Goal: Task Accomplishment & Management: Manage account settings

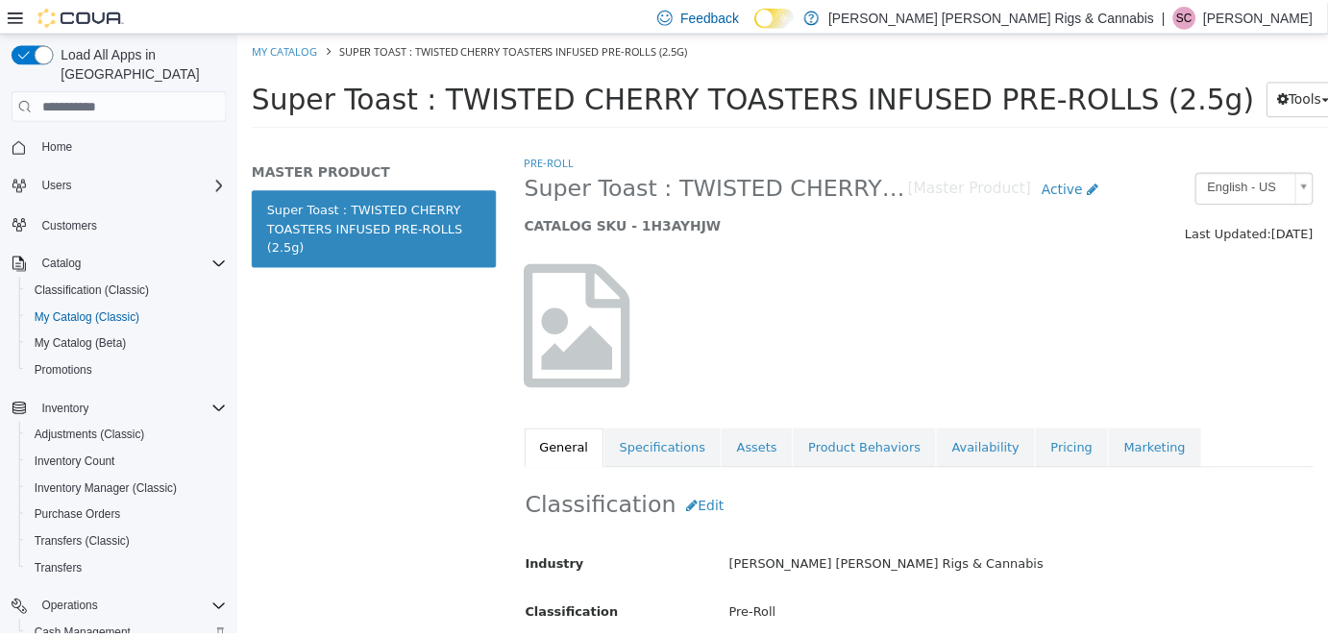
scroll to position [1135, 0]
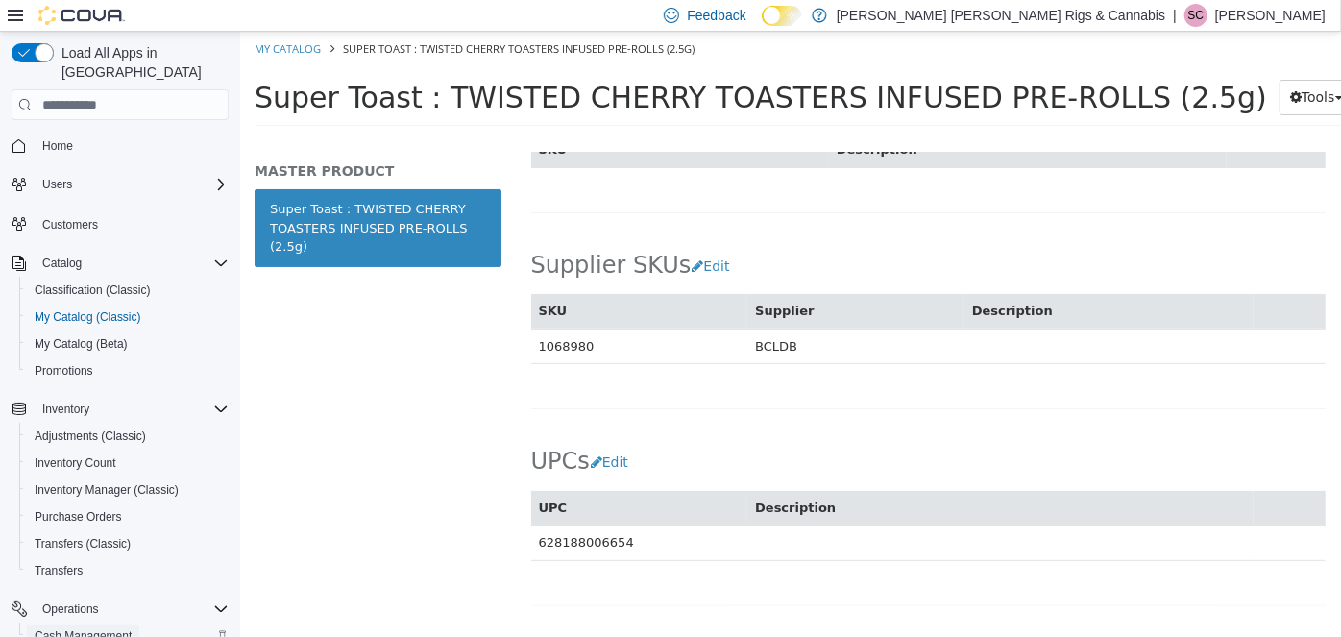
click at [82, 628] on span "Cash Management" at bounding box center [83, 635] width 97 height 15
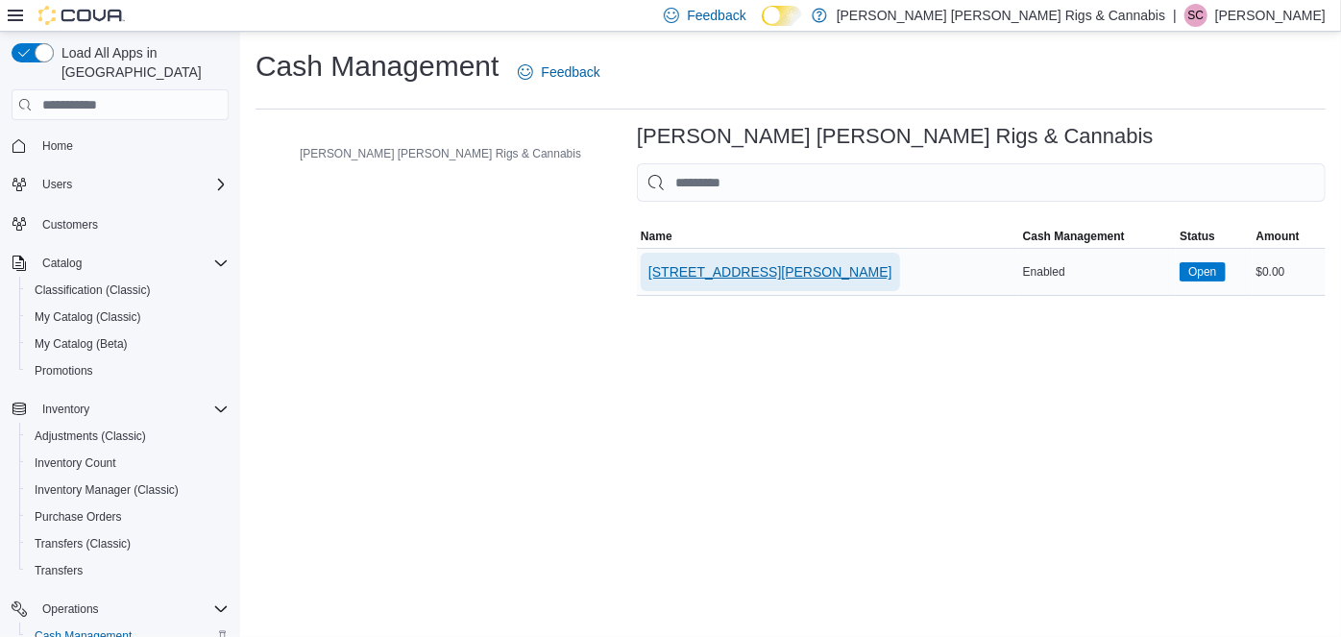
click at [649, 275] on span "[STREET_ADDRESS][PERSON_NAME]" at bounding box center [771, 271] width 244 height 19
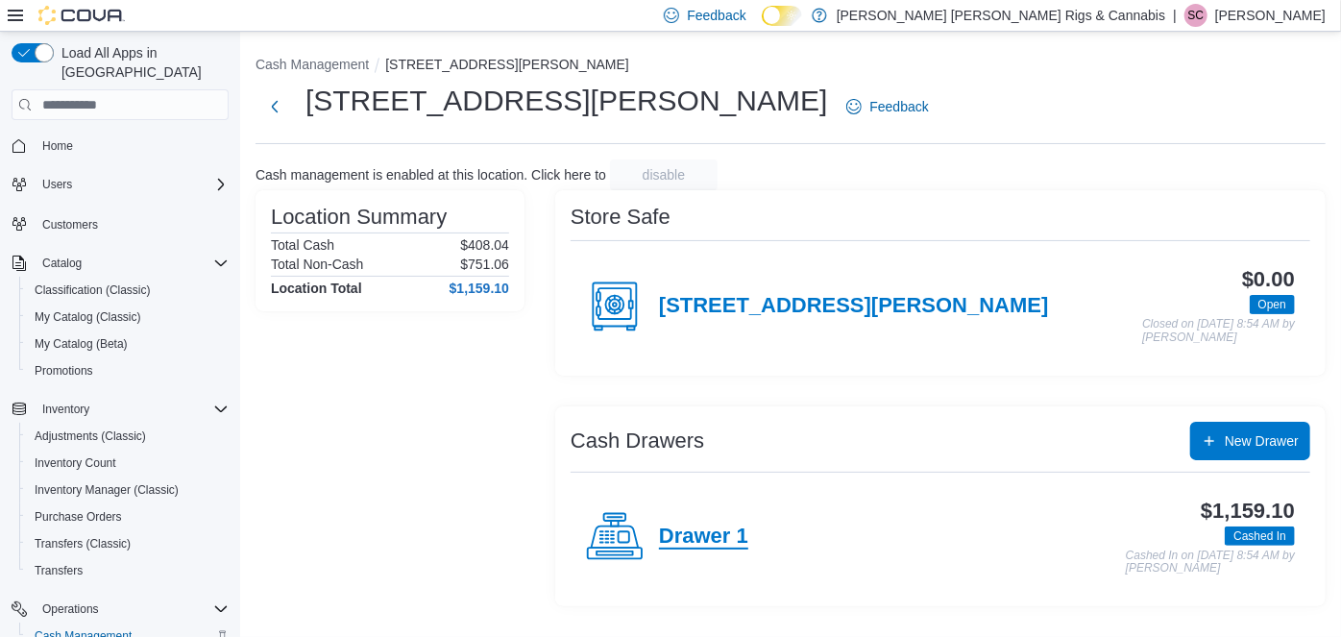
click at [694, 536] on h4 "Drawer 1" at bounding box center [703, 537] width 89 height 25
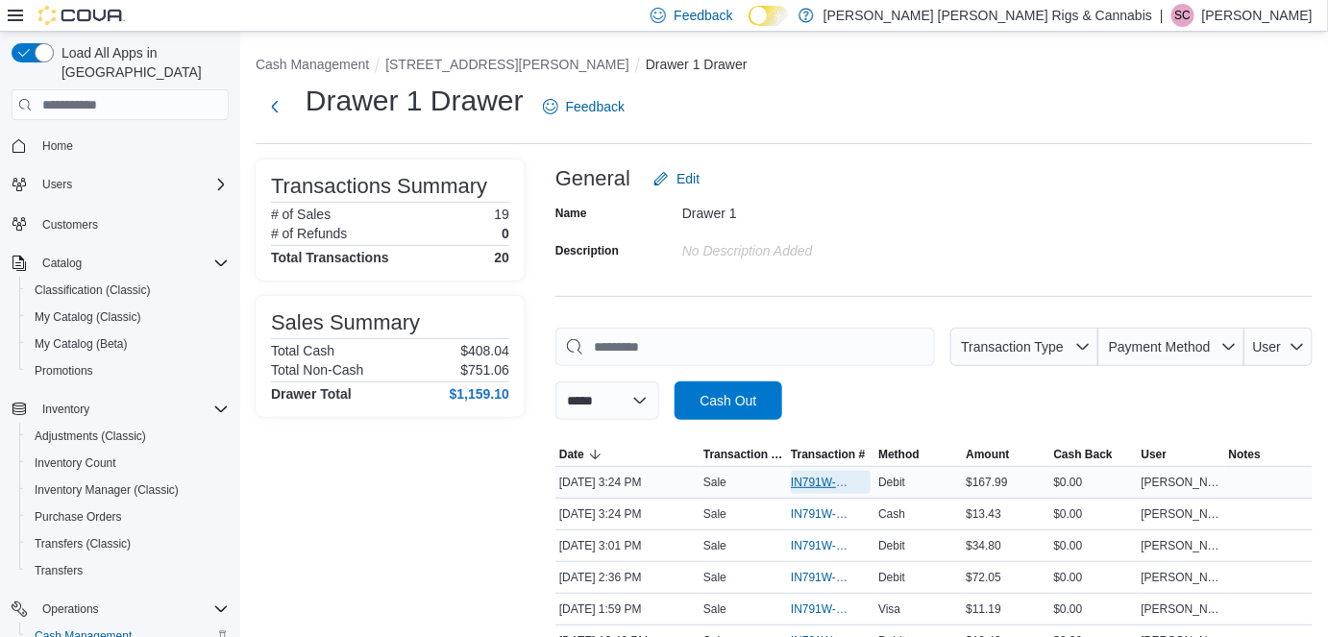
click at [812, 482] on span "IN791W-33403" at bounding box center [821, 482] width 61 height 15
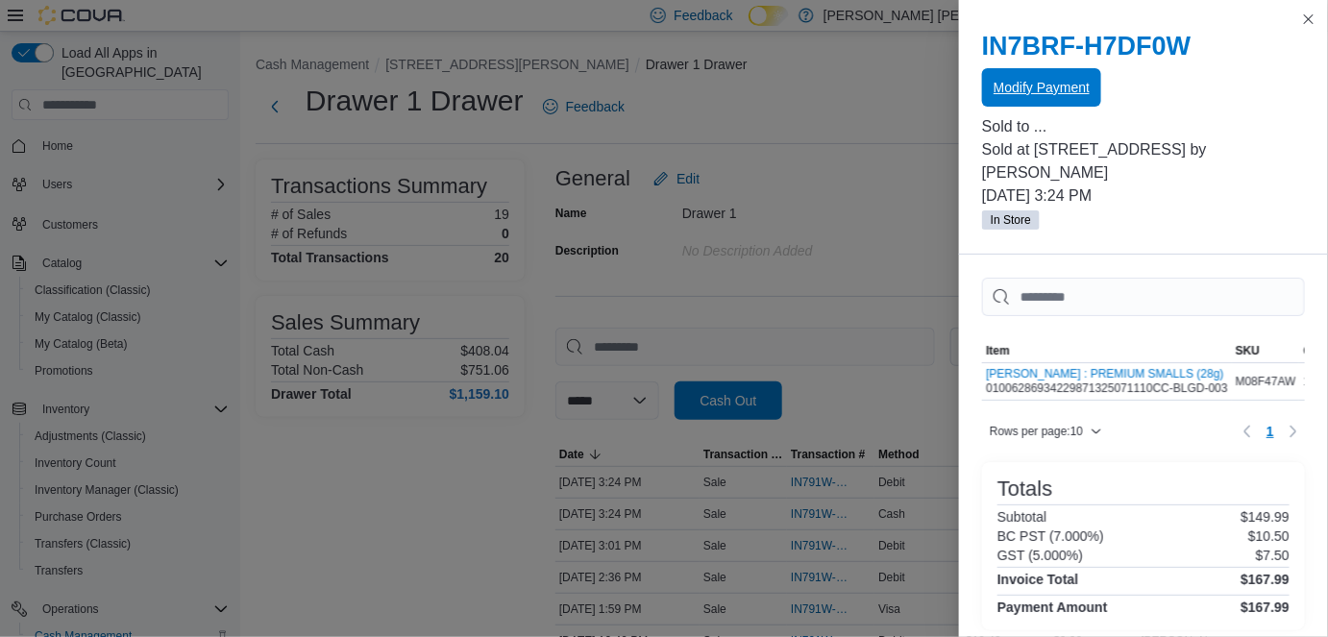
click at [1043, 85] on span "Modify Payment" at bounding box center [1041, 87] width 96 height 19
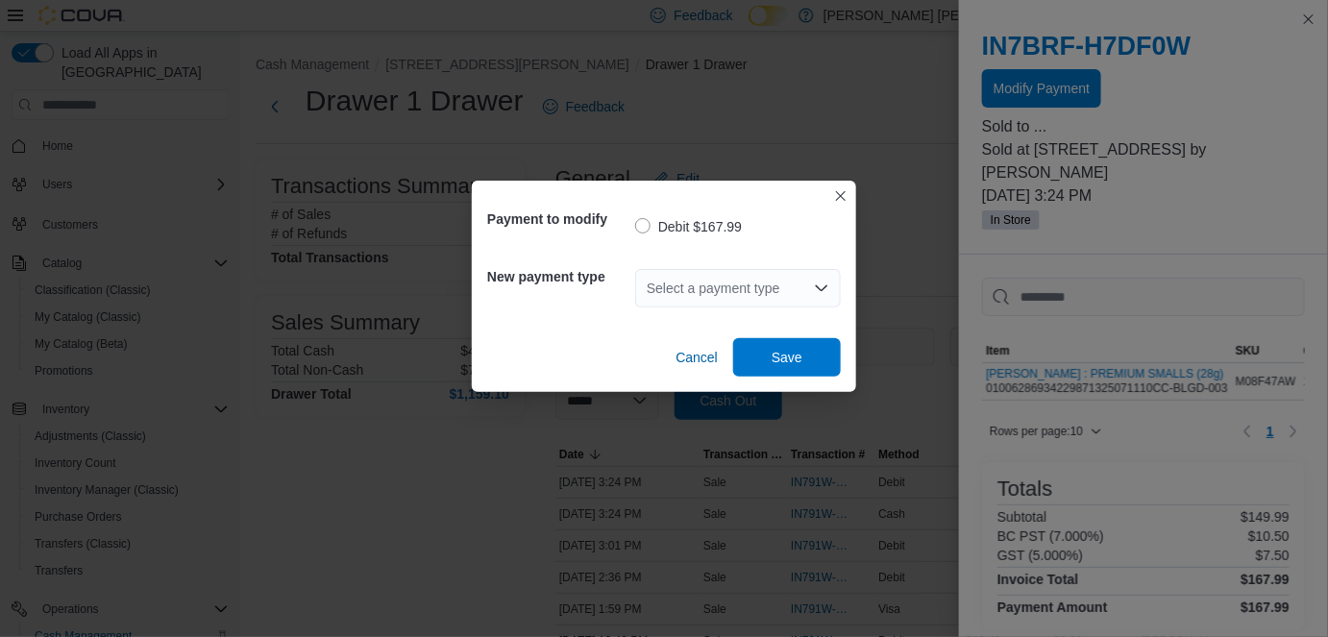
click at [729, 287] on div "Select a payment type" at bounding box center [738, 288] width 206 height 38
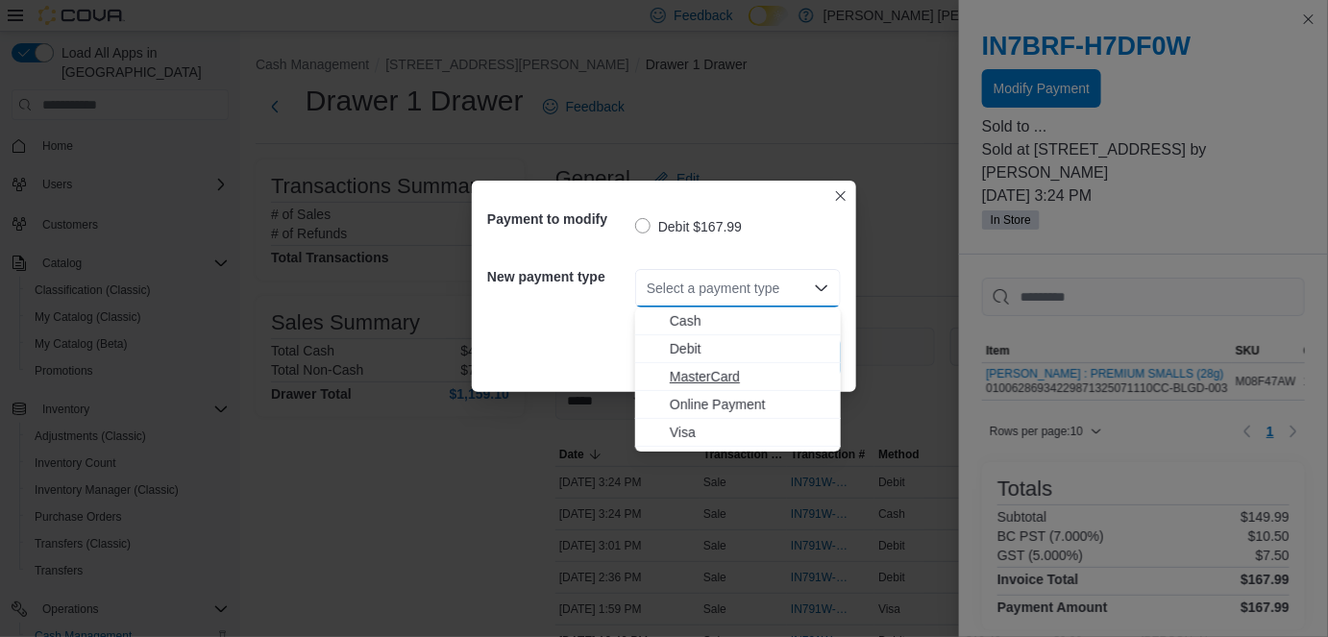
click at [704, 380] on span "MasterCard" at bounding box center [749, 376] width 159 height 19
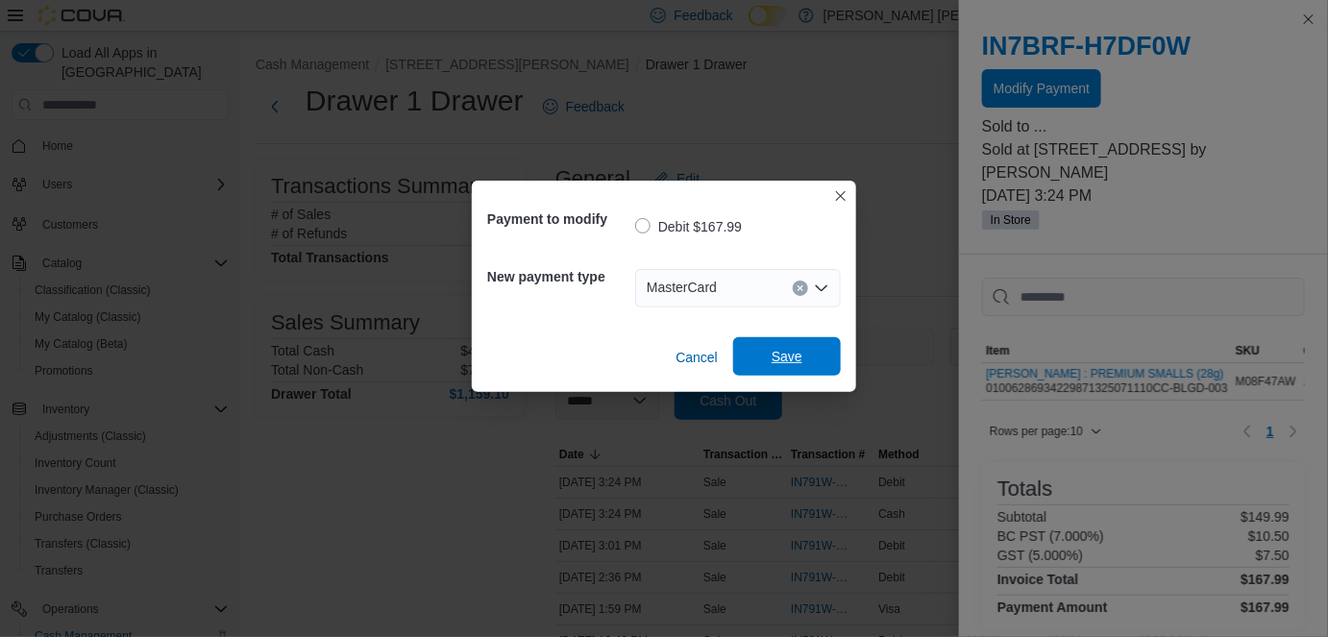
click at [786, 359] on span "Save" at bounding box center [786, 356] width 31 height 19
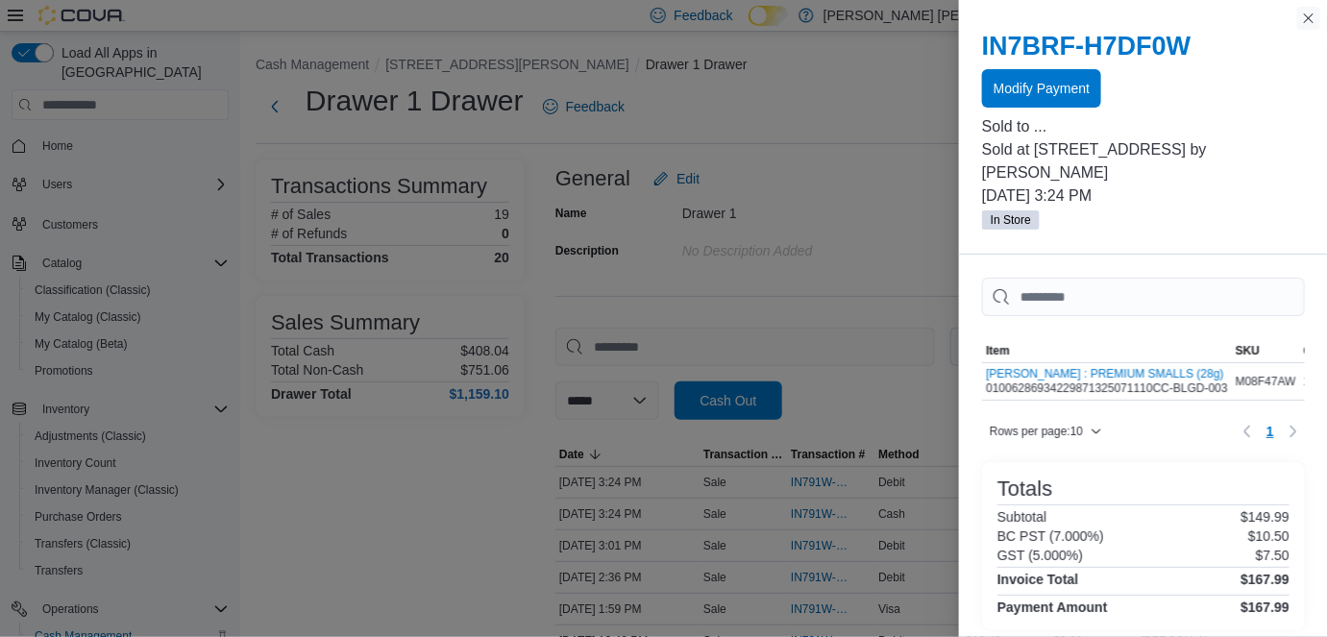
click at [1312, 17] on button "Close this dialog" at bounding box center [1308, 18] width 23 height 23
